Goal: Use online tool/utility: Use online tool/utility

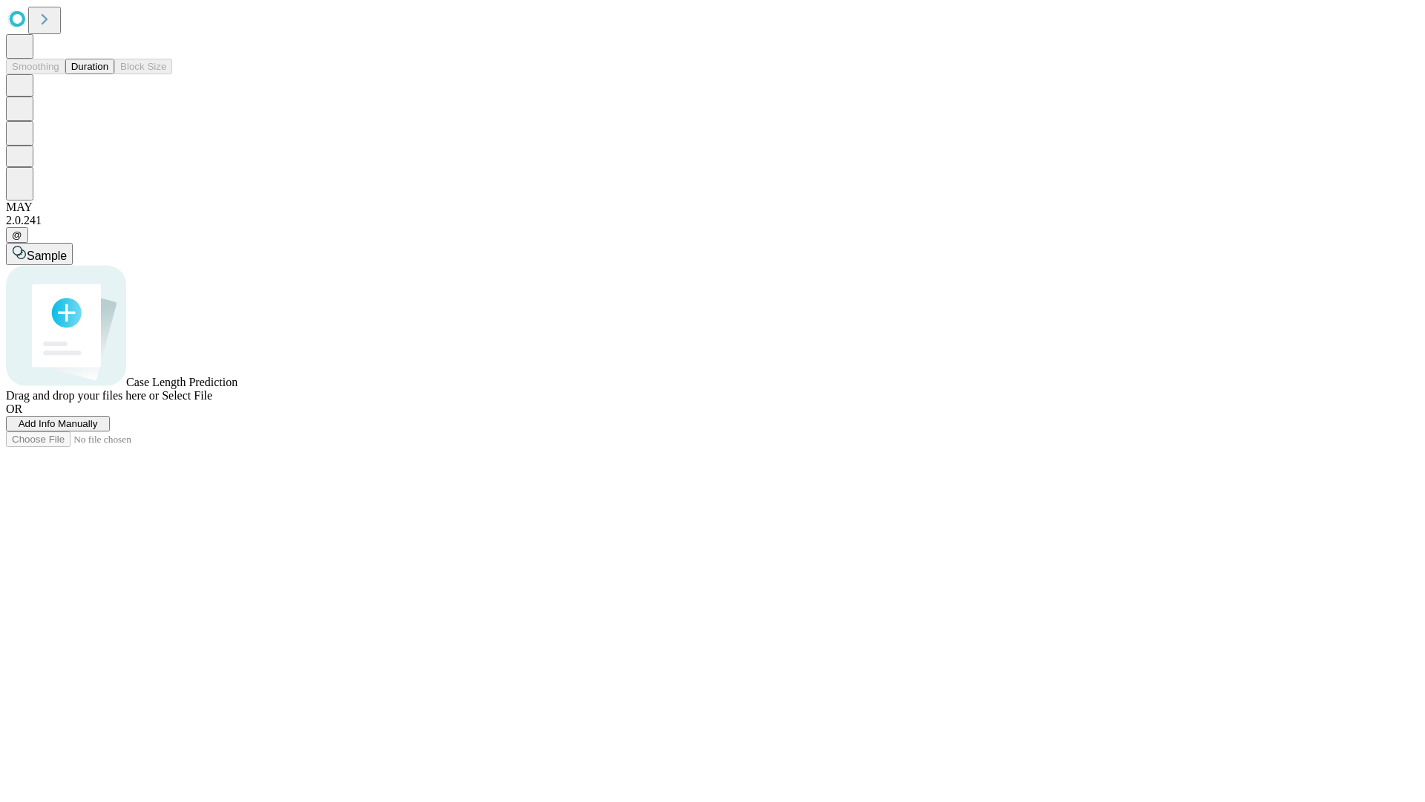
click at [108, 74] on button "Duration" at bounding box center [89, 67] width 49 height 16
click at [98, 429] on span "Add Info Manually" at bounding box center [58, 423] width 79 height 11
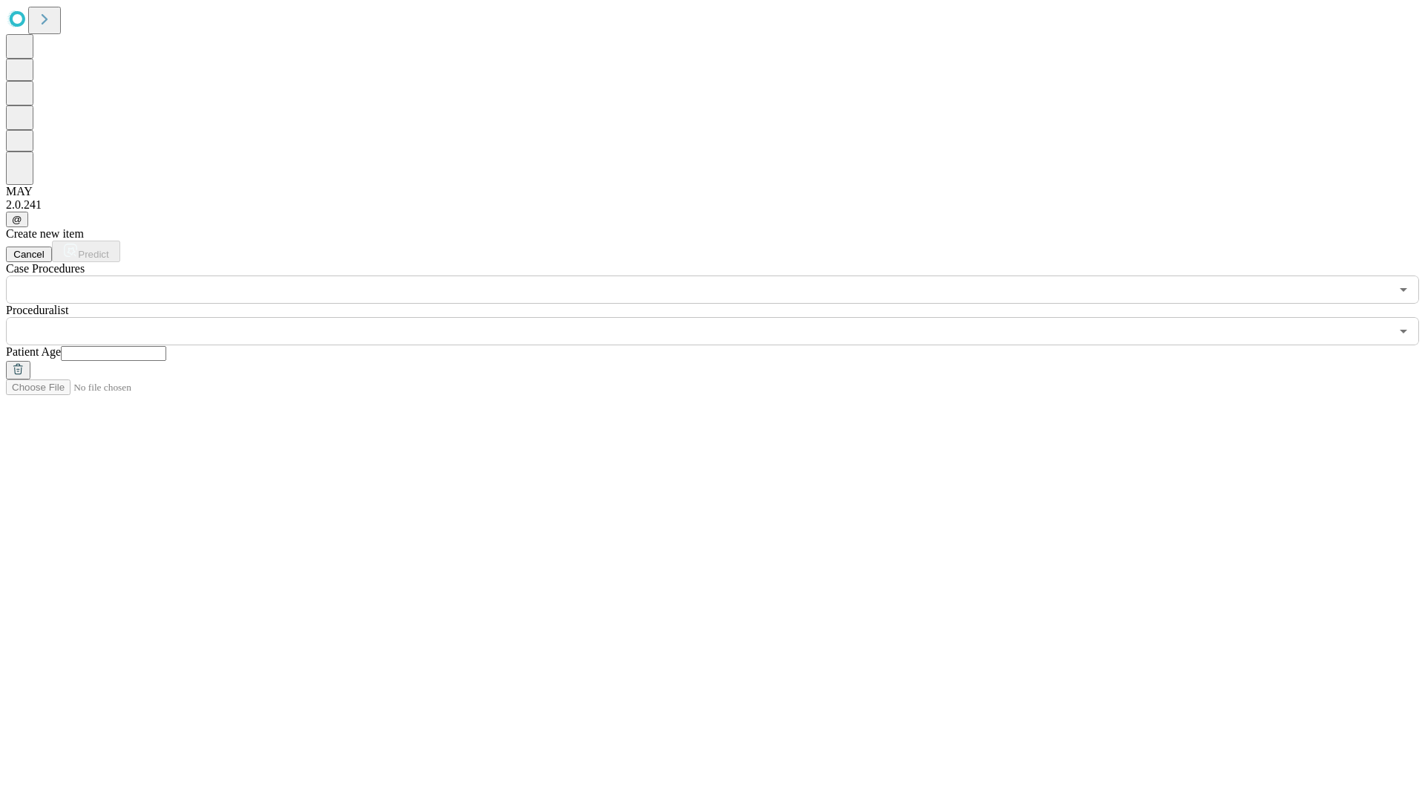
click at [166, 346] on input "text" at bounding box center [113, 353] width 105 height 15
type input "**"
click at [723, 317] on input "text" at bounding box center [698, 331] width 1384 height 28
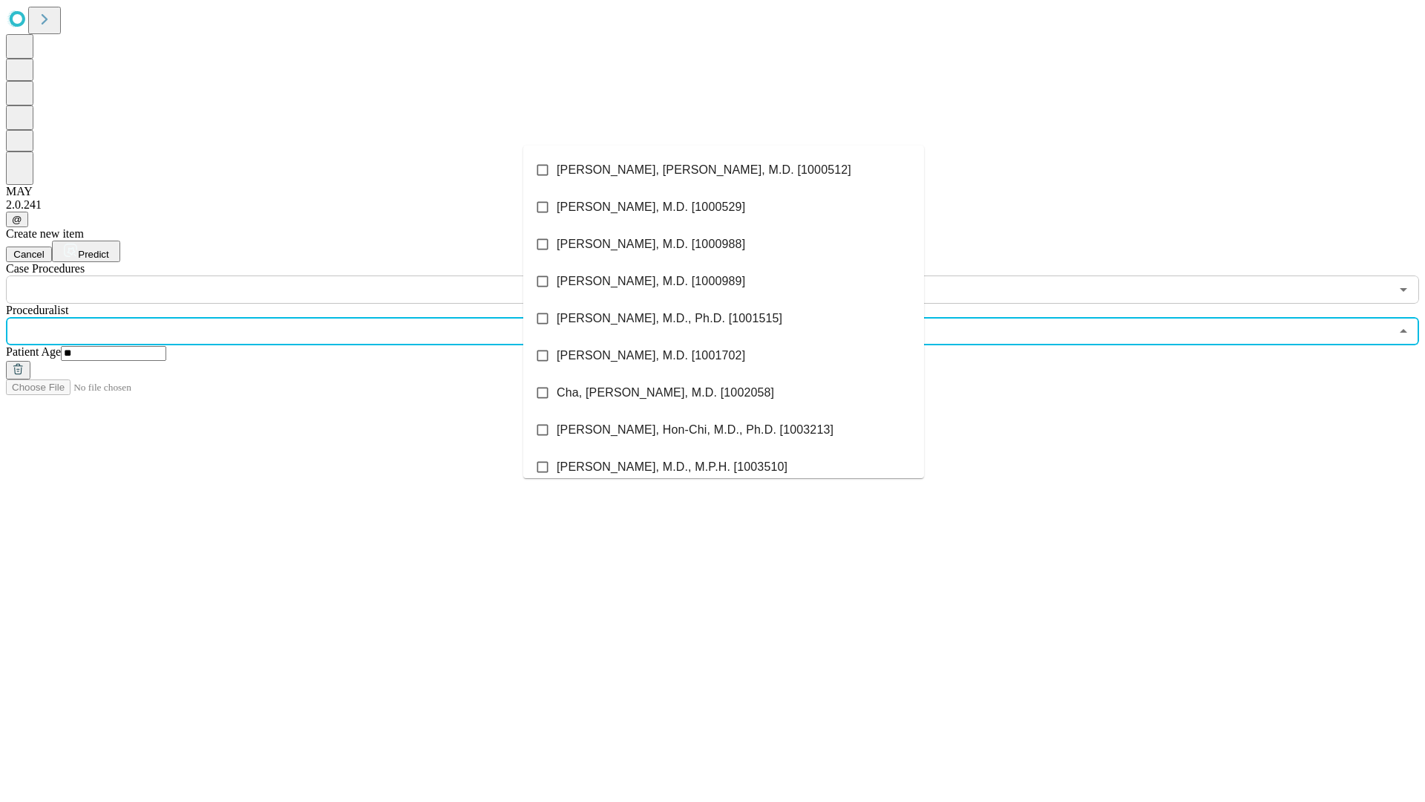
click at [724, 170] on li "[PERSON_NAME], [PERSON_NAME], M.D. [1000512]" at bounding box center [723, 169] width 401 height 37
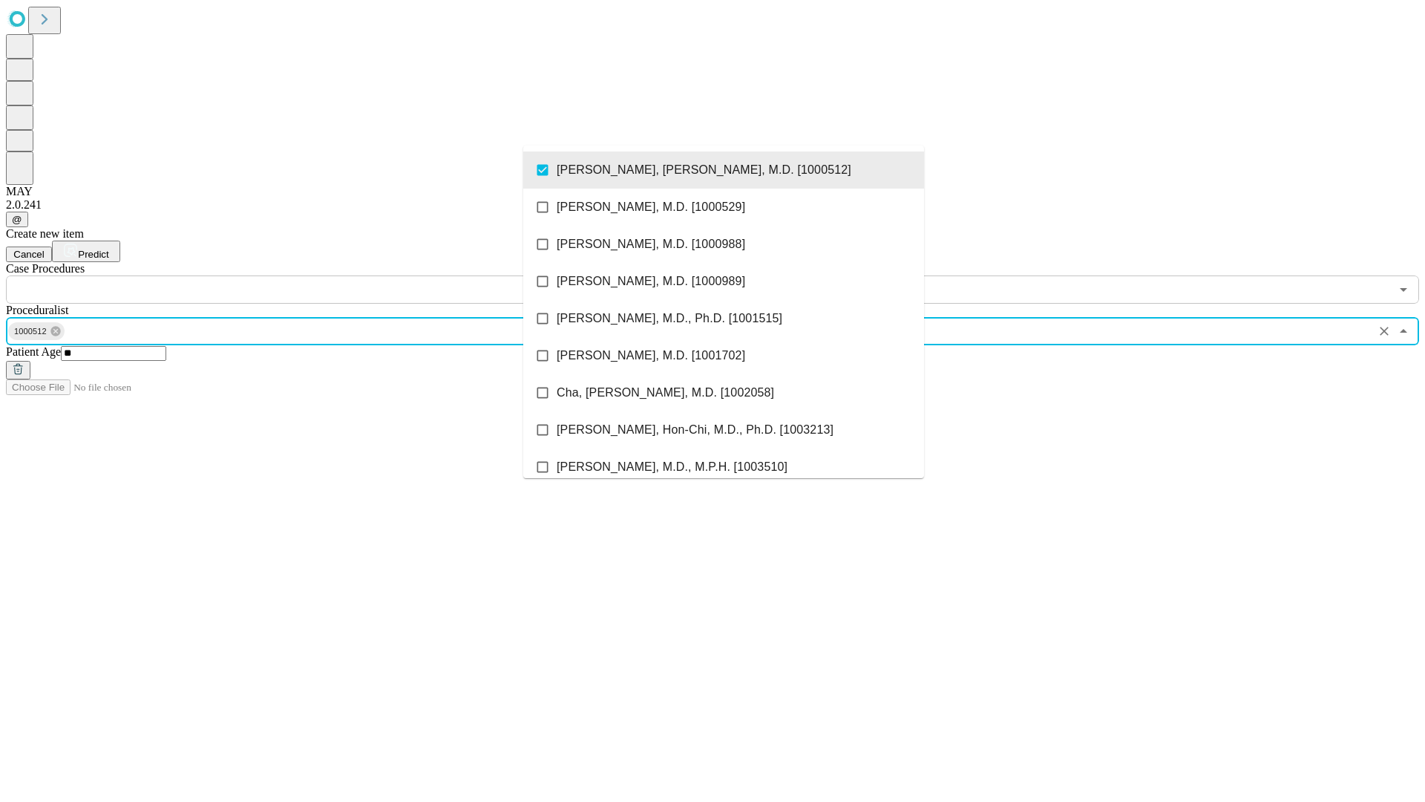
click at [312, 275] on input "text" at bounding box center [698, 289] width 1384 height 28
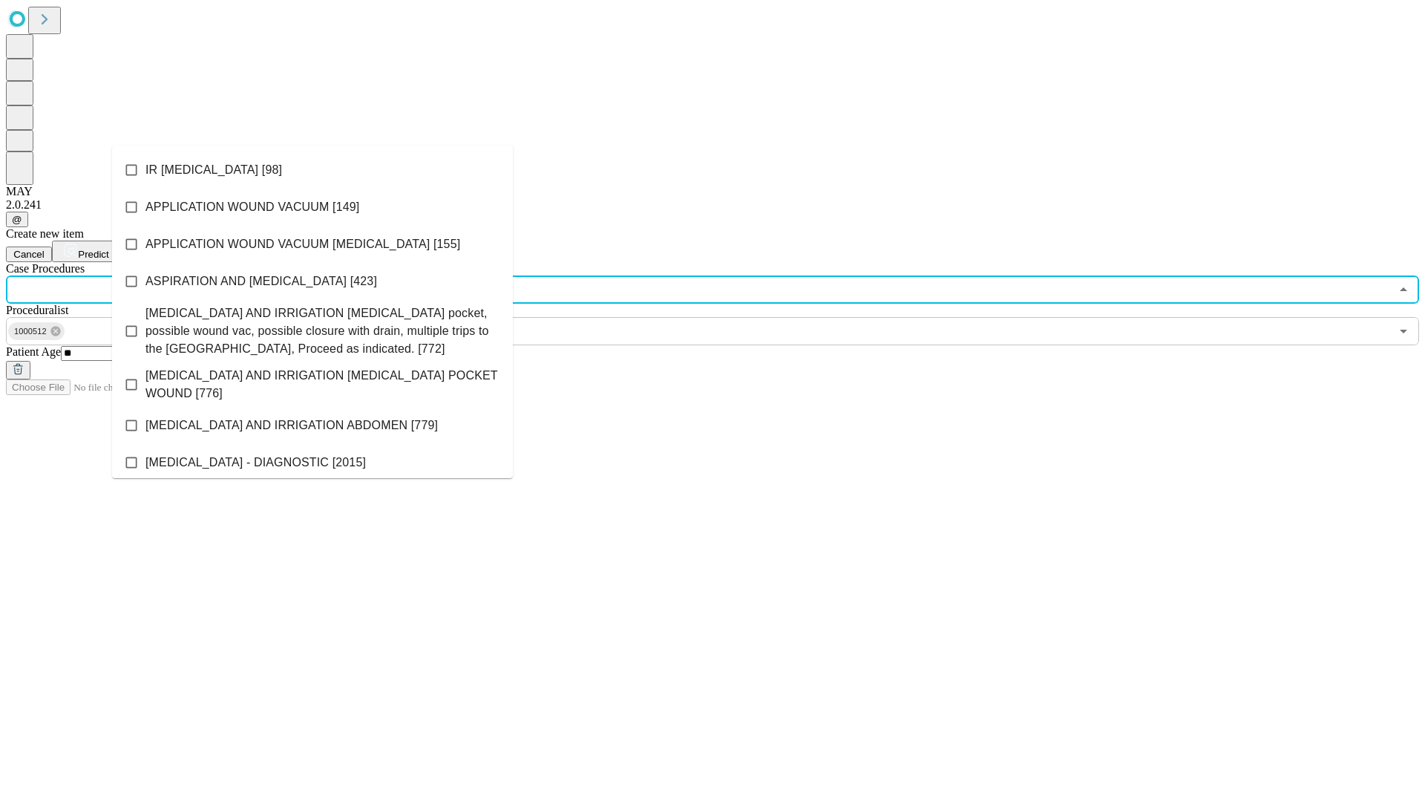
click at [312, 170] on li "IR [MEDICAL_DATA] [98]" at bounding box center [312, 169] width 401 height 37
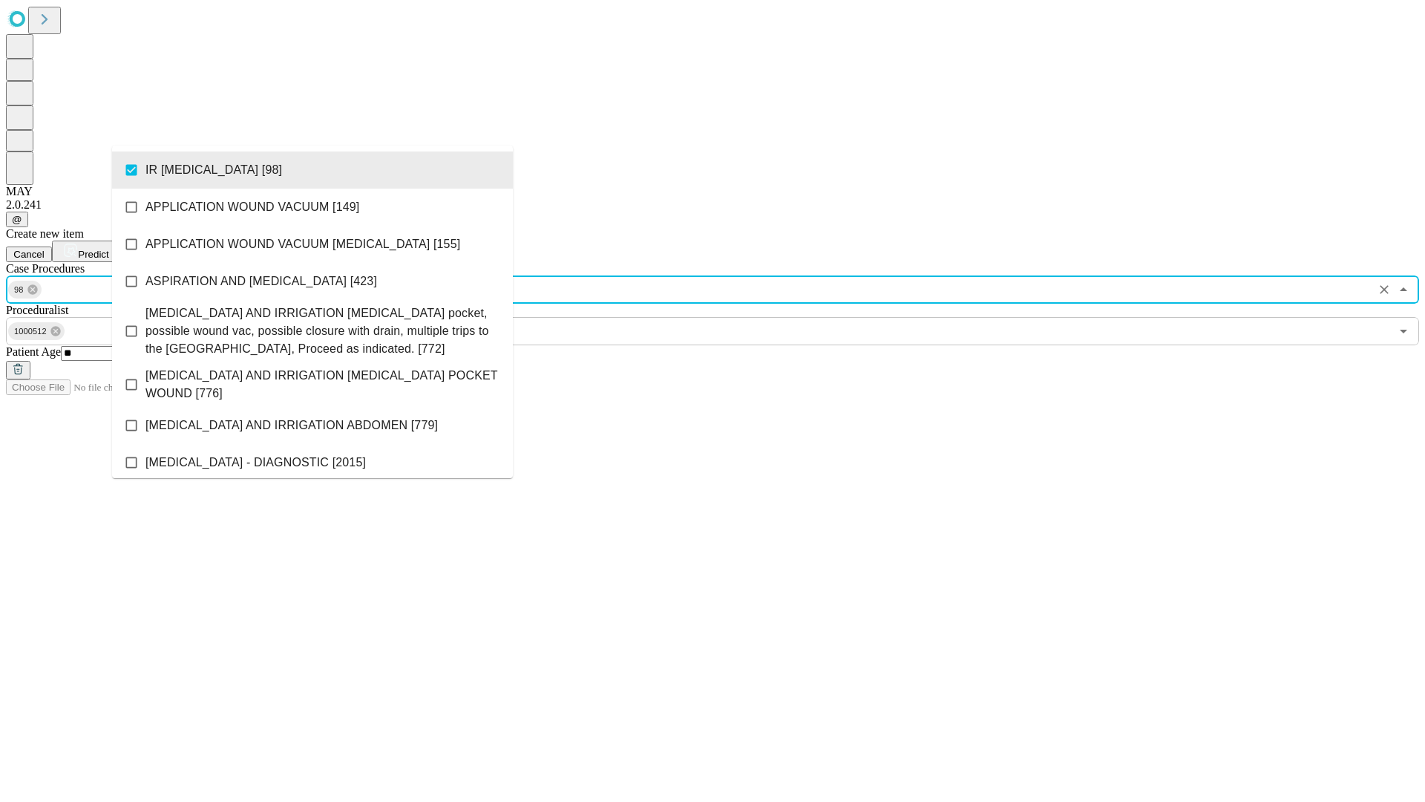
click at [108, 249] on span "Predict" at bounding box center [93, 254] width 30 height 11
